Goal: Submit feedback/report problem: Submit feedback/report problem

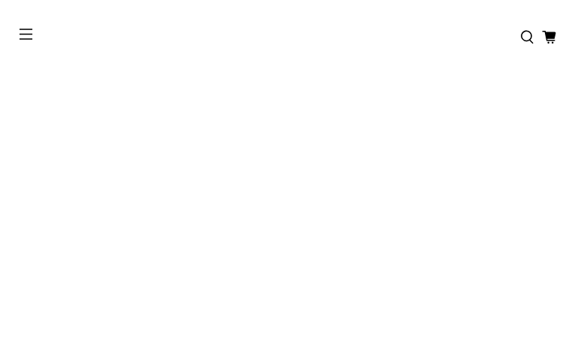
type input "**********"
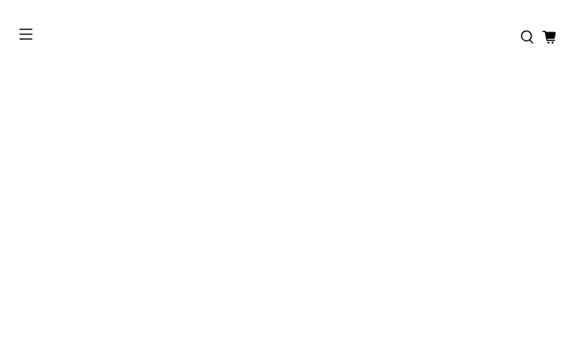
type input "**********"
type input "********"
type input "**********"
